Goal: Check status

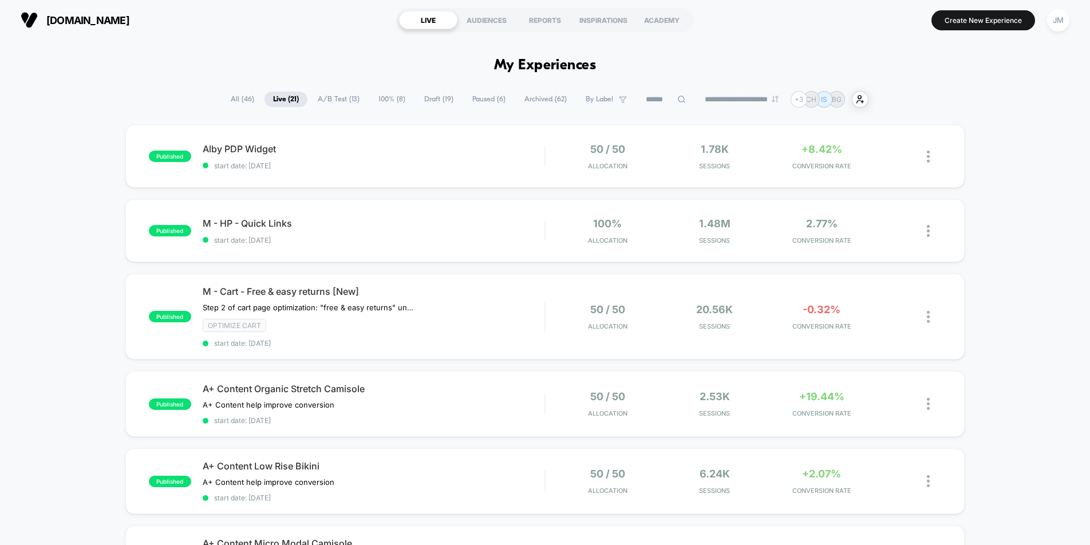
click at [529, 169] on span "start date: [DATE]" at bounding box center [374, 165] width 342 height 9
